Goal: Task Accomplishment & Management: Use online tool/utility

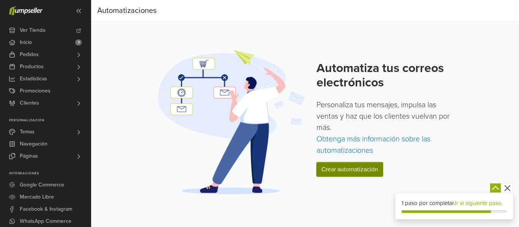
click at [335, 172] on link "Crear automatización" at bounding box center [349, 170] width 66 height 14
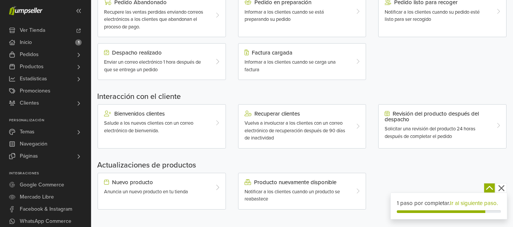
scroll to position [258, 0]
click at [206, 115] on div "Bienvenidos clientes" at bounding box center [156, 113] width 105 height 6
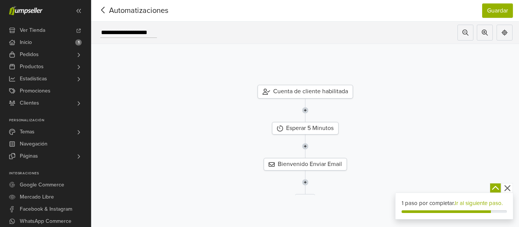
drag, startPoint x: 518, startPoint y: 62, endPoint x: 518, endPoint y: 140, distance: 77.8
click at [518, 99] on div "Cuenta de cliente habilitada" at bounding box center [304, 92] width 439 height 14
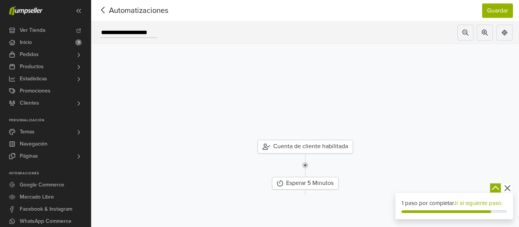
click at [518, 140] on div "Cuenta de cliente habilitada" at bounding box center [304, 147] width 439 height 14
click at [104, 10] on icon at bounding box center [103, 9] width 12 height 9
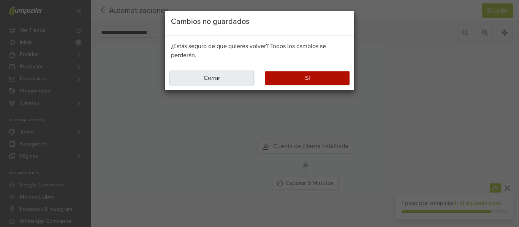
click at [232, 77] on button "Cerrar" at bounding box center [211, 78] width 84 height 14
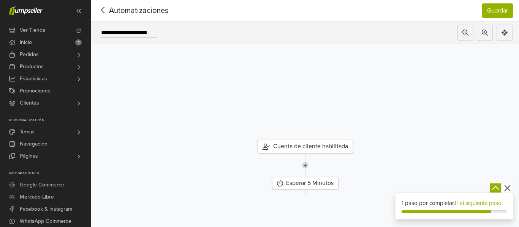
click at [101, 8] on icon at bounding box center [103, 9] width 12 height 9
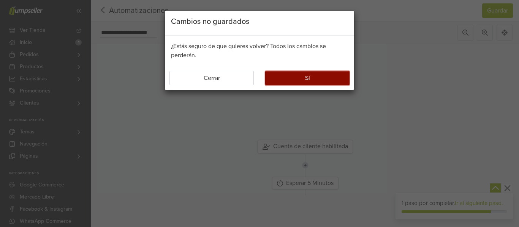
click at [328, 75] on button "Sí" at bounding box center [307, 78] width 84 height 14
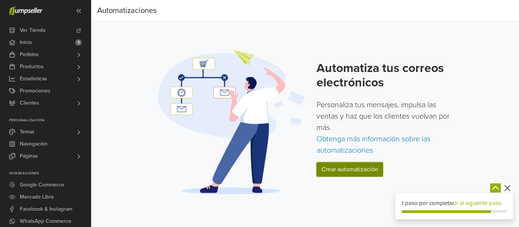
click at [352, 167] on link "Crear automatización" at bounding box center [349, 170] width 66 height 14
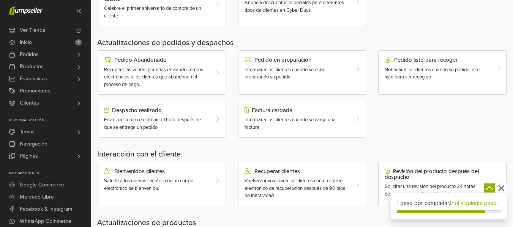
scroll to position [197, 0]
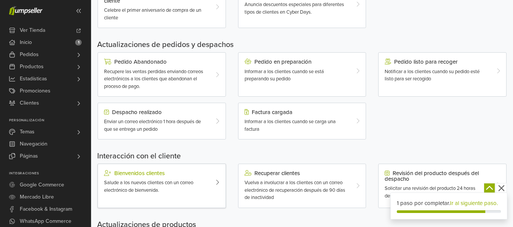
click at [215, 183] on div at bounding box center [220, 182] width 11 height 24
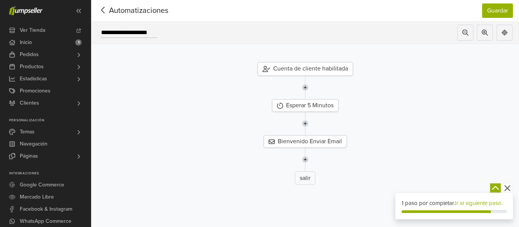
click at [107, 10] on icon at bounding box center [103, 9] width 12 height 9
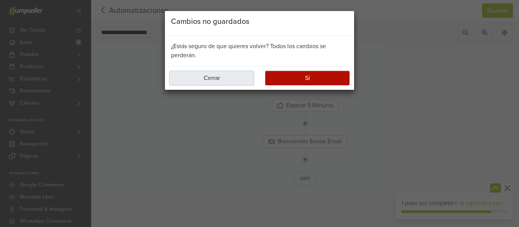
click at [221, 76] on button "Cerrar" at bounding box center [211, 78] width 84 height 14
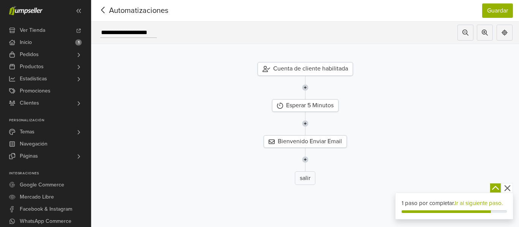
click at [104, 5] on div "Automatizaciones" at bounding box center [129, 10] width 65 height 15
click at [103, 15] on div at bounding box center [103, 10] width 12 height 11
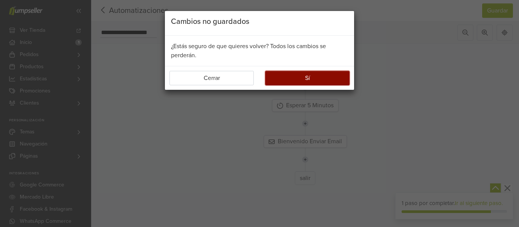
click at [318, 78] on button "Sí" at bounding box center [307, 78] width 84 height 14
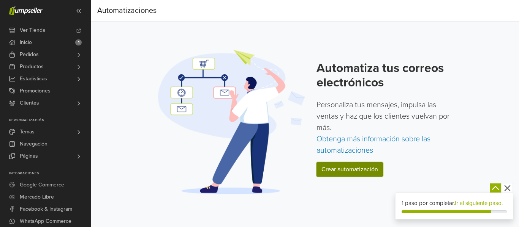
click at [330, 169] on link "Crear automatización" at bounding box center [349, 170] width 66 height 14
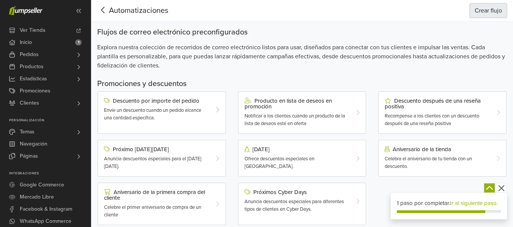
click at [486, 12] on button "Crear flujo" at bounding box center [488, 10] width 37 height 14
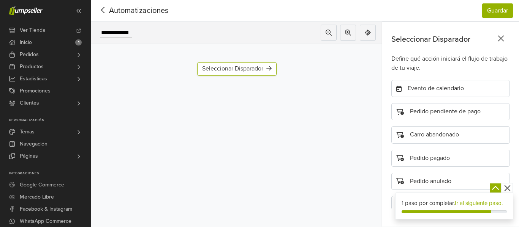
click at [105, 9] on icon at bounding box center [103, 9] width 12 height 9
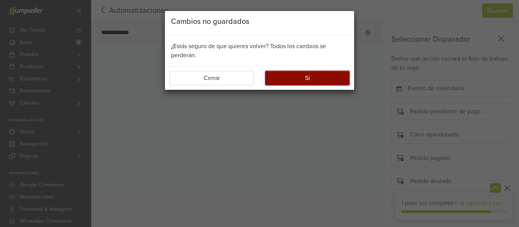
click at [282, 72] on button "Sí" at bounding box center [307, 78] width 84 height 14
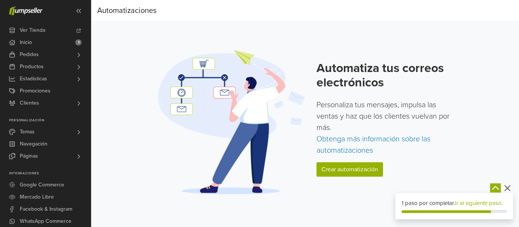
drag, startPoint x: 91, startPoint y: 60, endPoint x: 98, endPoint y: 138, distance: 78.5
click at [98, 138] on div "Automatizaciones Automatizaciones Automatiza tus correos electrónicos Personali…" at bounding box center [305, 102] width 428 height 204
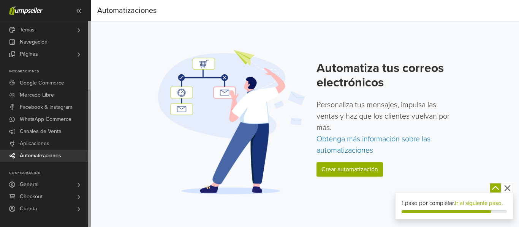
drag, startPoint x: 90, startPoint y: 133, endPoint x: 90, endPoint y: 223, distance: 90.4
click at [90, 223] on div at bounding box center [89, 159] width 3 height 138
click at [49, 140] on span "Aplicaciones" at bounding box center [35, 144] width 30 height 12
